Goal: Check status

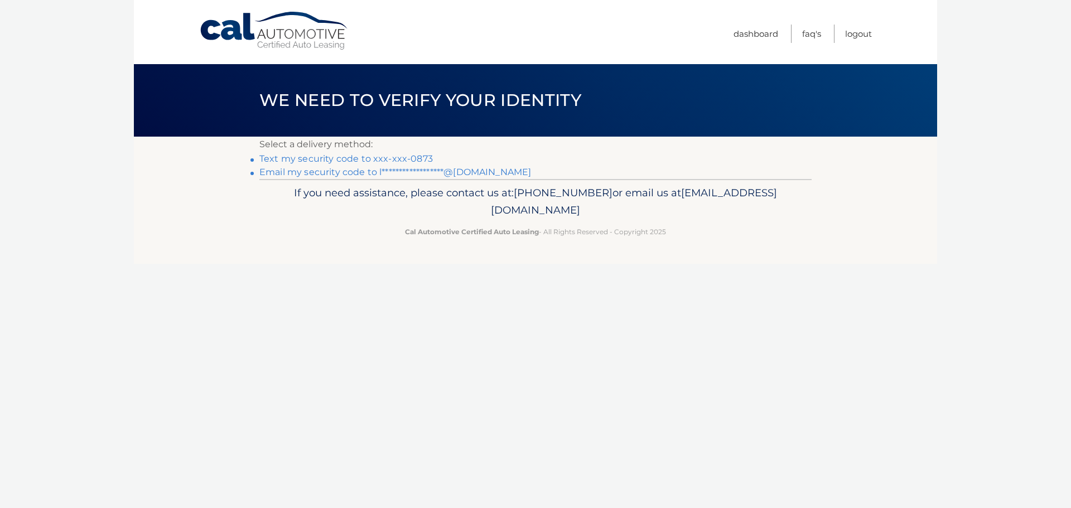
click at [297, 161] on link "Text my security code to xxx-xxx-0873" at bounding box center [346, 158] width 174 height 11
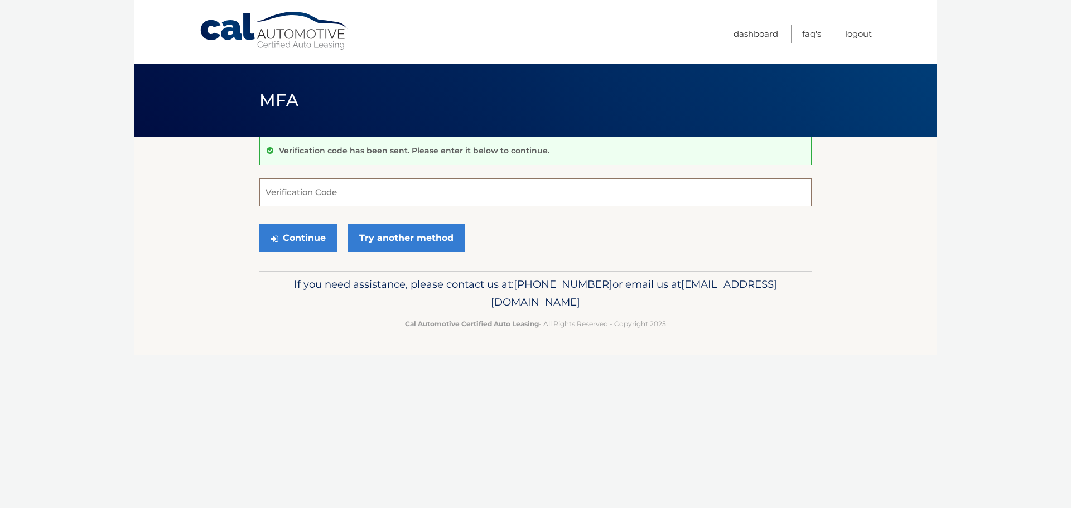
click at [311, 195] on input "Verification Code" at bounding box center [535, 193] width 552 height 28
type input "840785"
click at [295, 240] on button "Continue" at bounding box center [298, 238] width 78 height 28
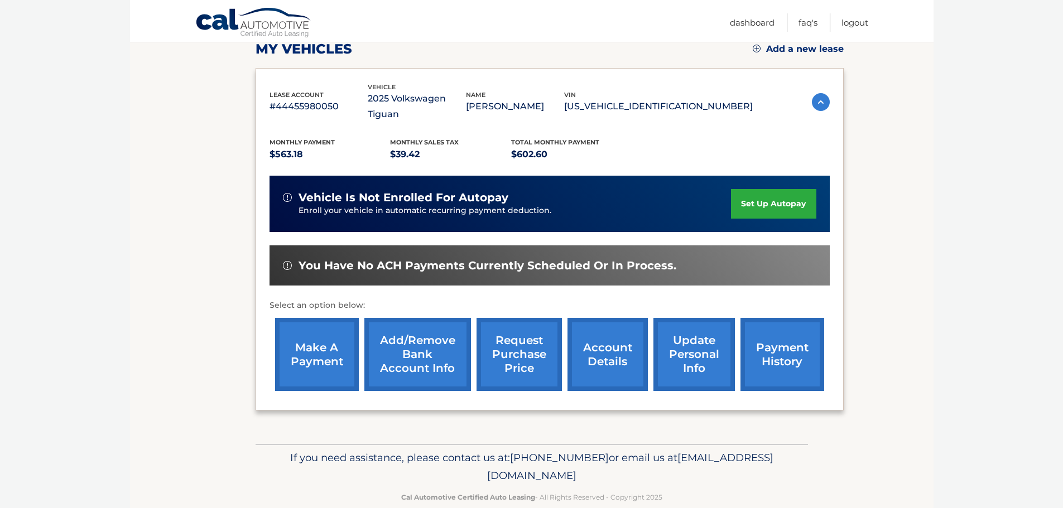
scroll to position [167, 0]
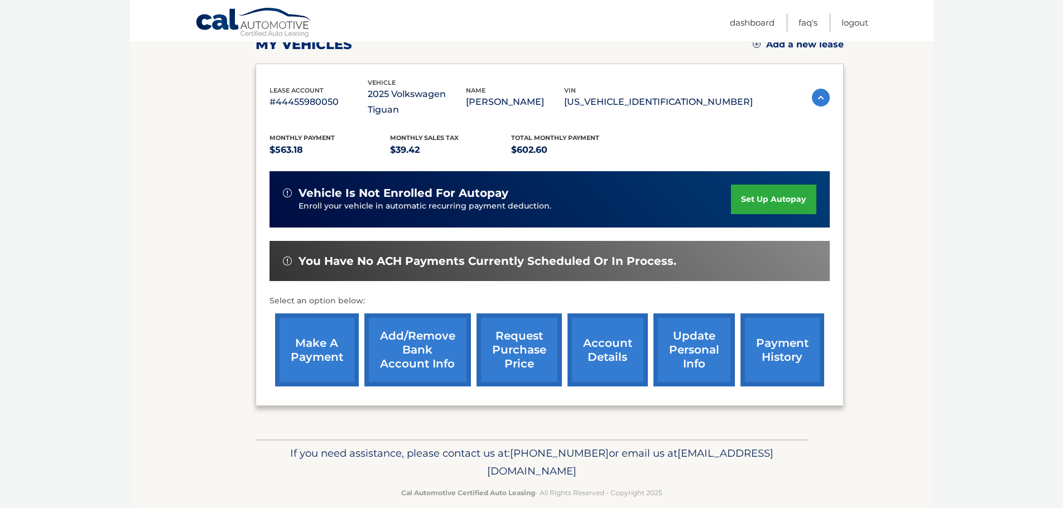
click at [800, 334] on link "payment history" at bounding box center [782, 350] width 84 height 73
